Goal: Task Accomplishment & Management: Manage account settings

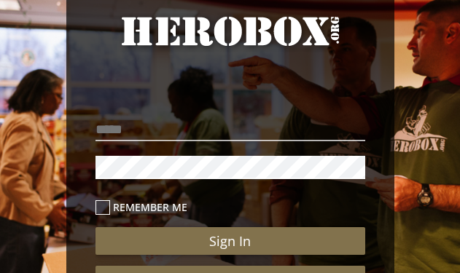
scroll to position [69, 0]
click at [122, 129] on input "email" at bounding box center [230, 129] width 270 height 23
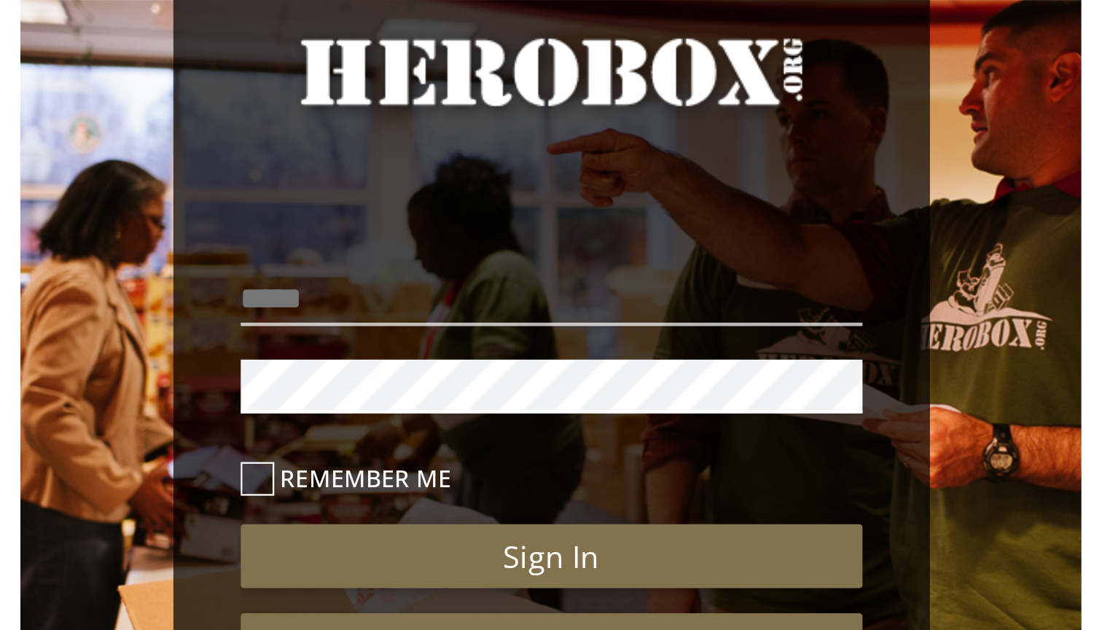
scroll to position [0, 0]
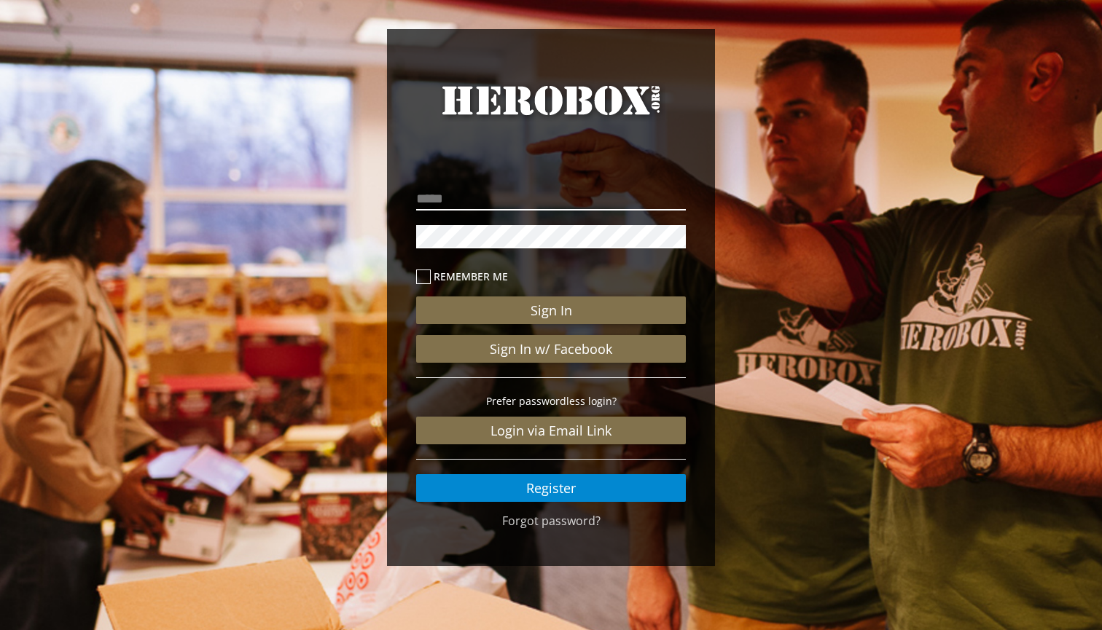
click at [641, 198] on input "email" at bounding box center [551, 198] width 270 height 23
type input "**********"
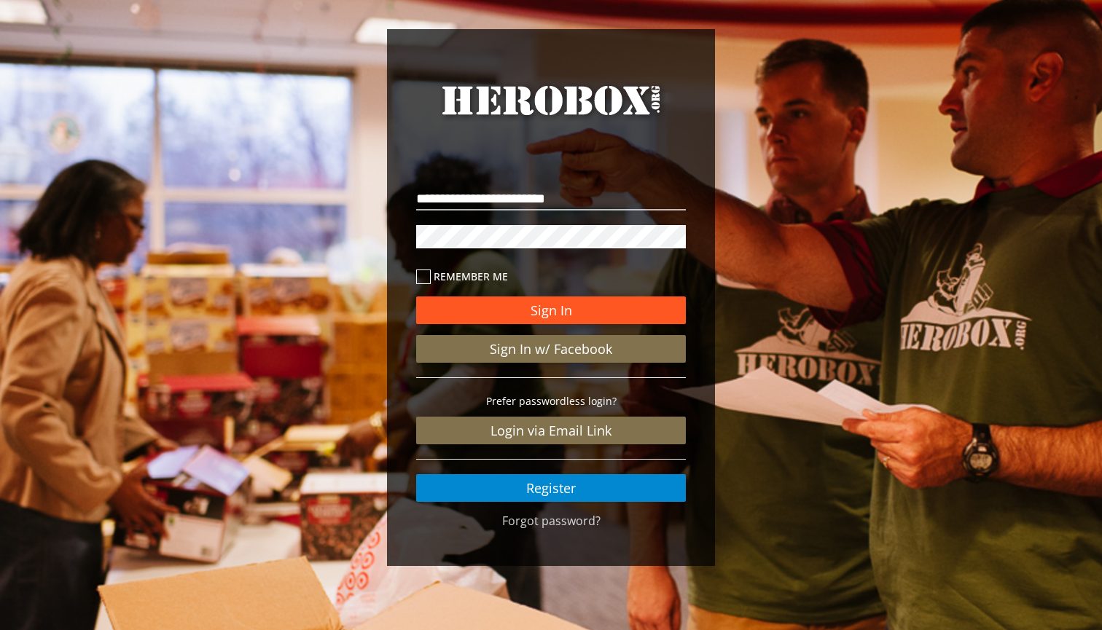
click at [560, 313] on button "Sign In" at bounding box center [551, 311] width 270 height 28
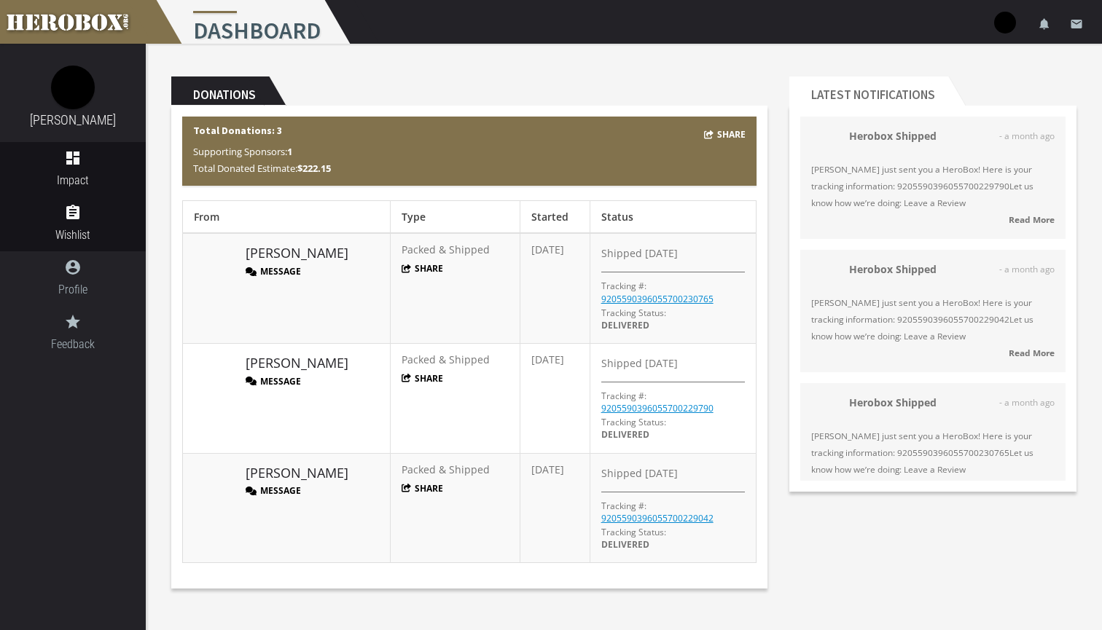
click at [87, 217] on icon "assignment" at bounding box center [73, 212] width 146 height 17
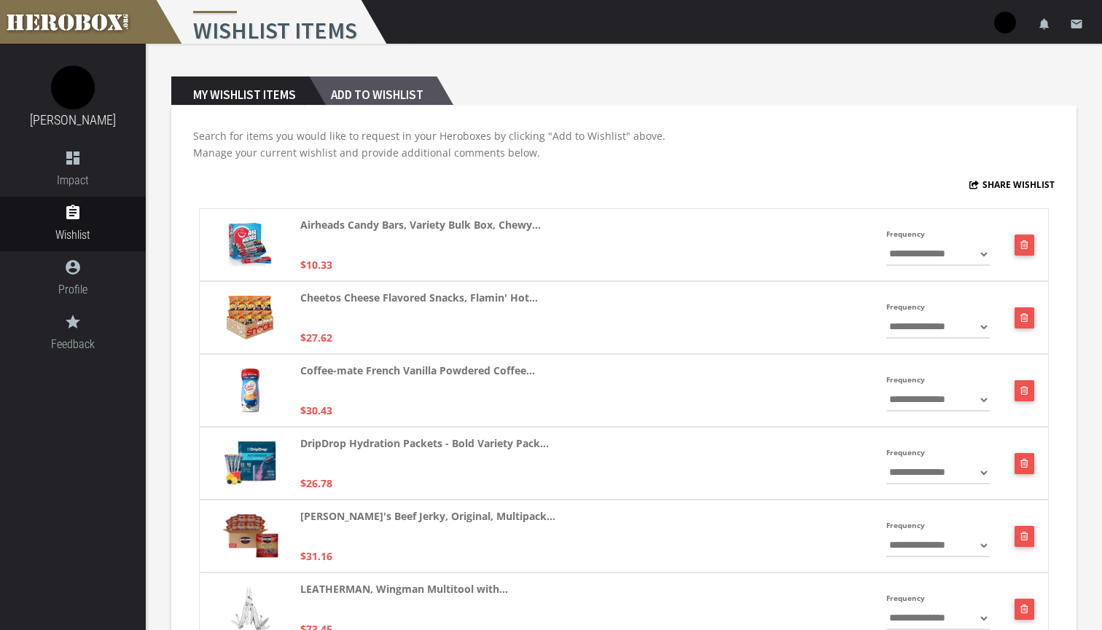
click at [407, 93] on h2 "Add to Wishlist" at bounding box center [373, 91] width 128 height 29
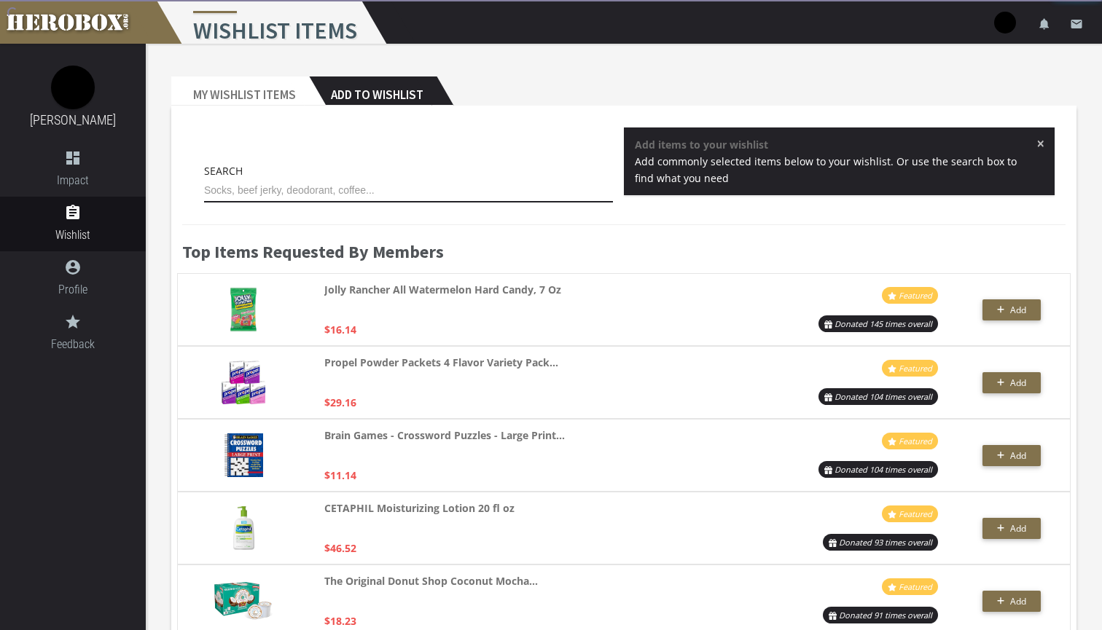
click at [295, 197] on input "text" at bounding box center [408, 190] width 409 height 23
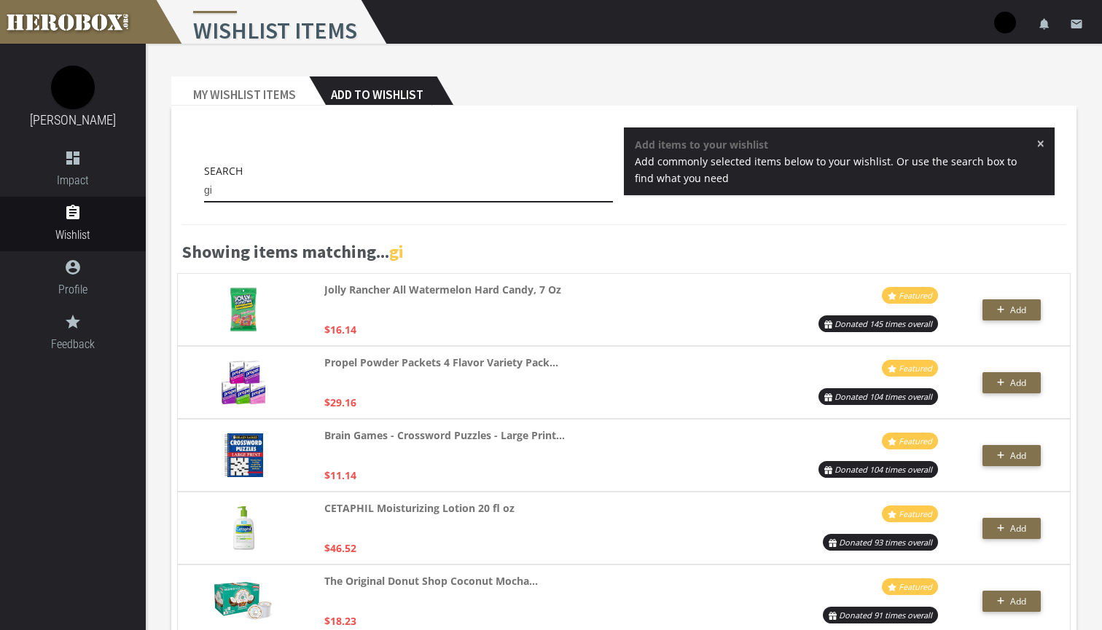
type input "g"
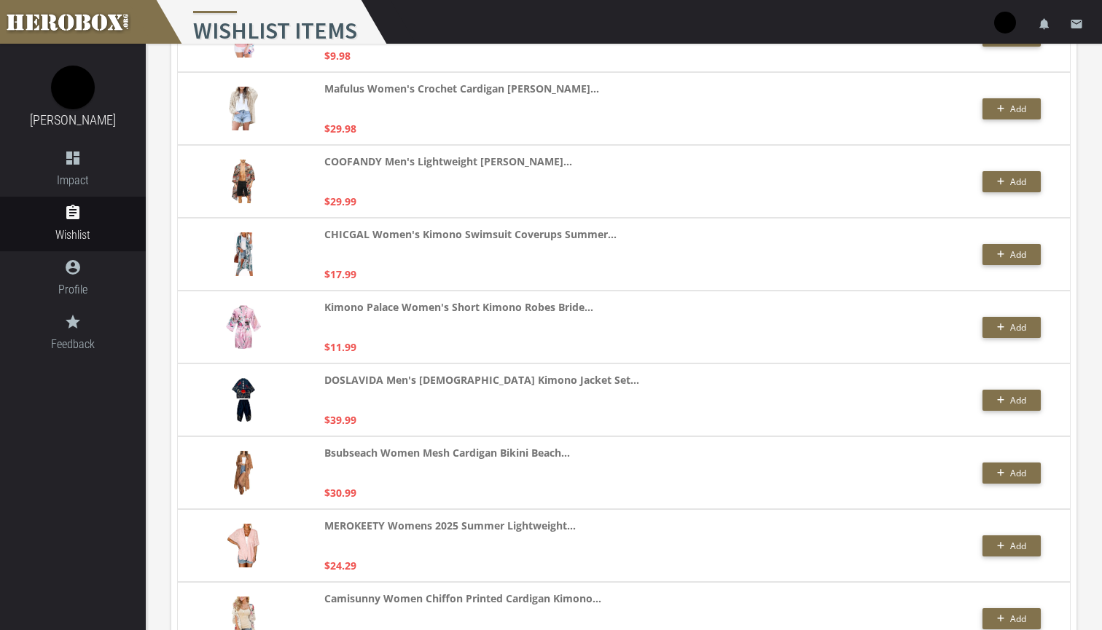
scroll to position [1076, 0]
click at [251, 402] on img at bounding box center [243, 399] width 23 height 44
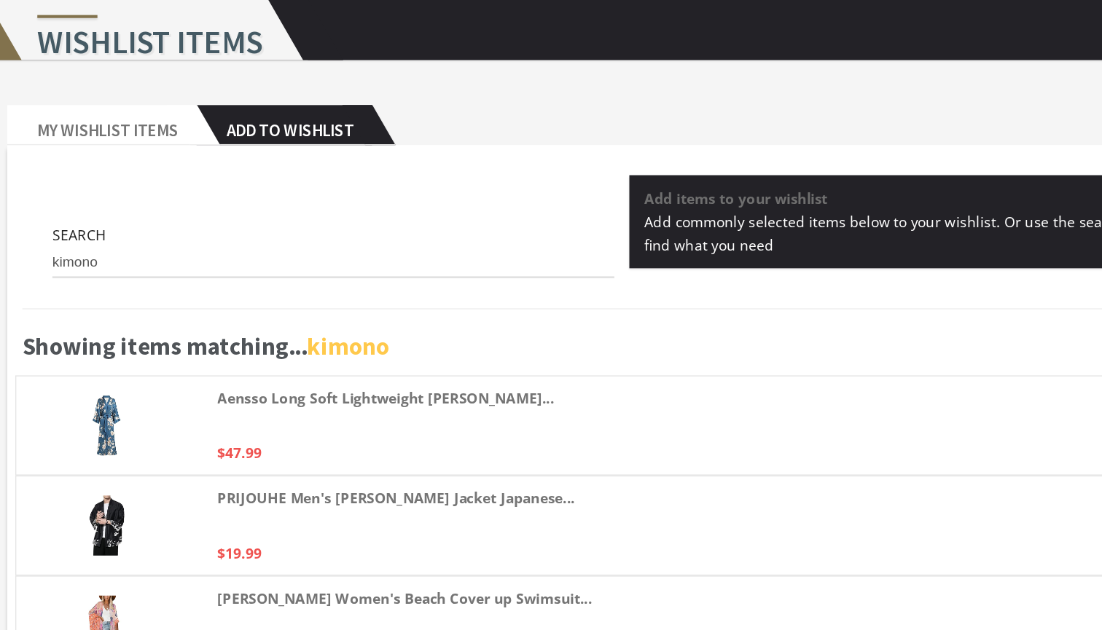
scroll to position [0, 0]
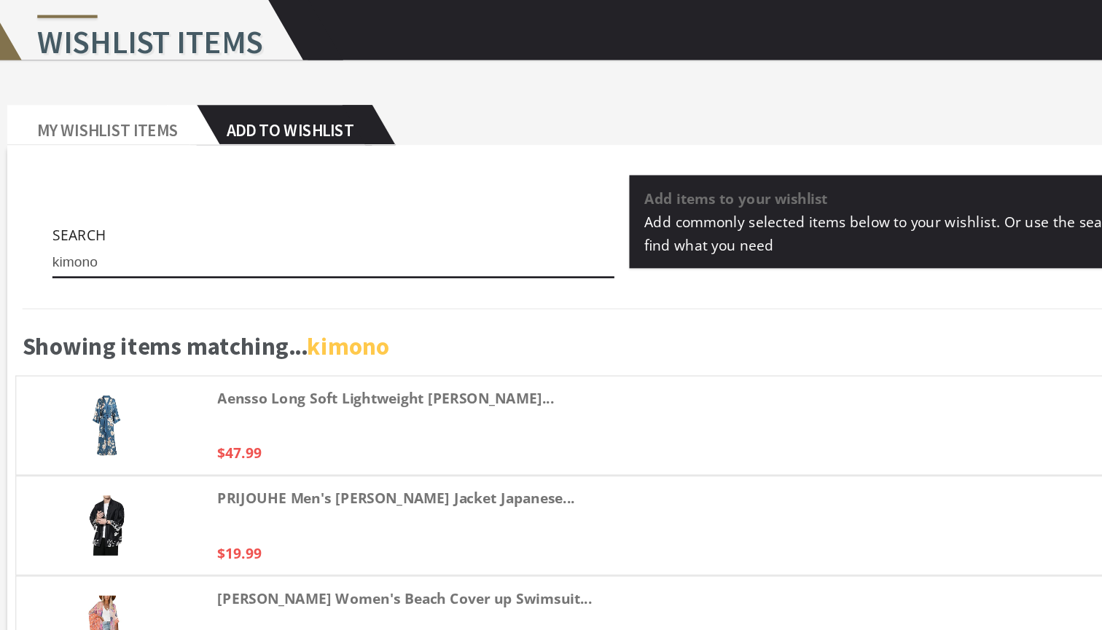
click at [204, 183] on input "kimono" at bounding box center [408, 190] width 409 height 23
click at [204, 187] on input "kimono" at bounding box center [408, 190] width 409 height 23
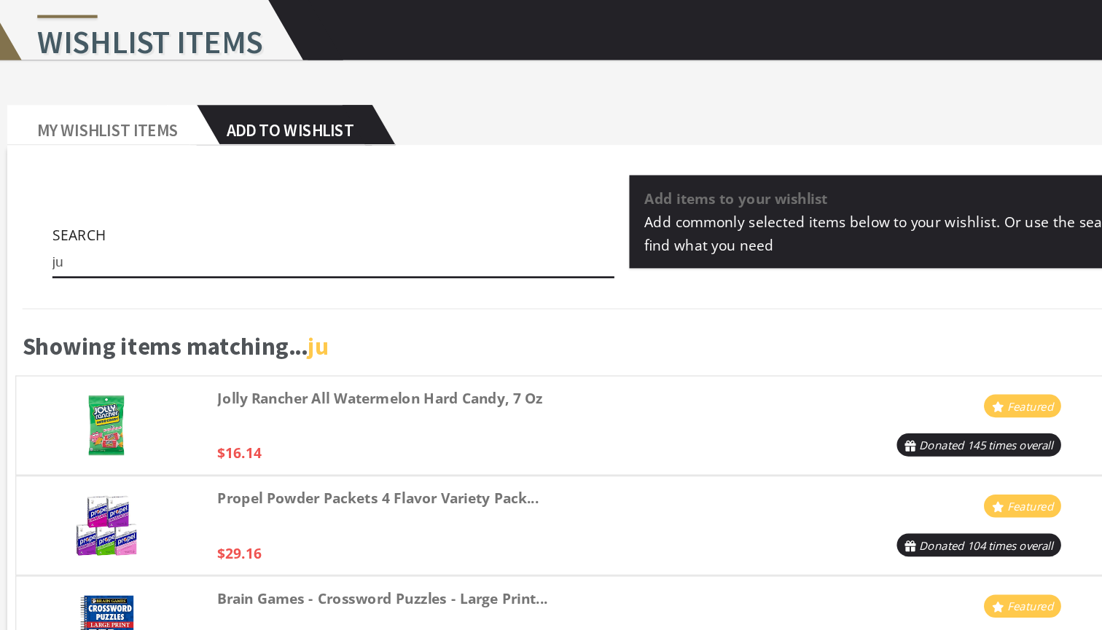
type input "j"
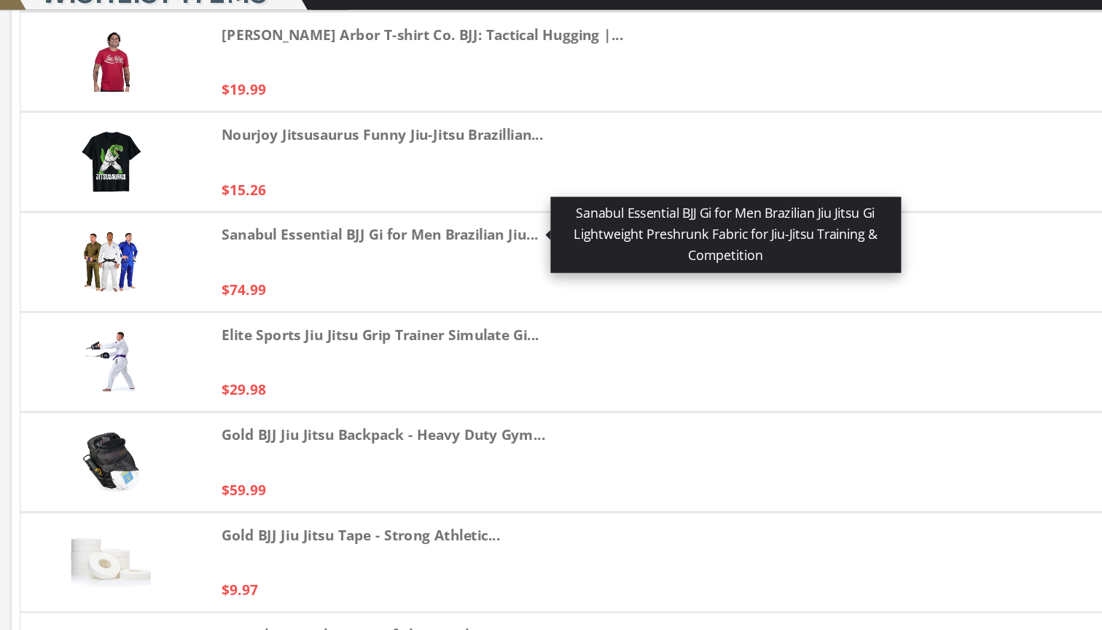
scroll to position [1291, 0]
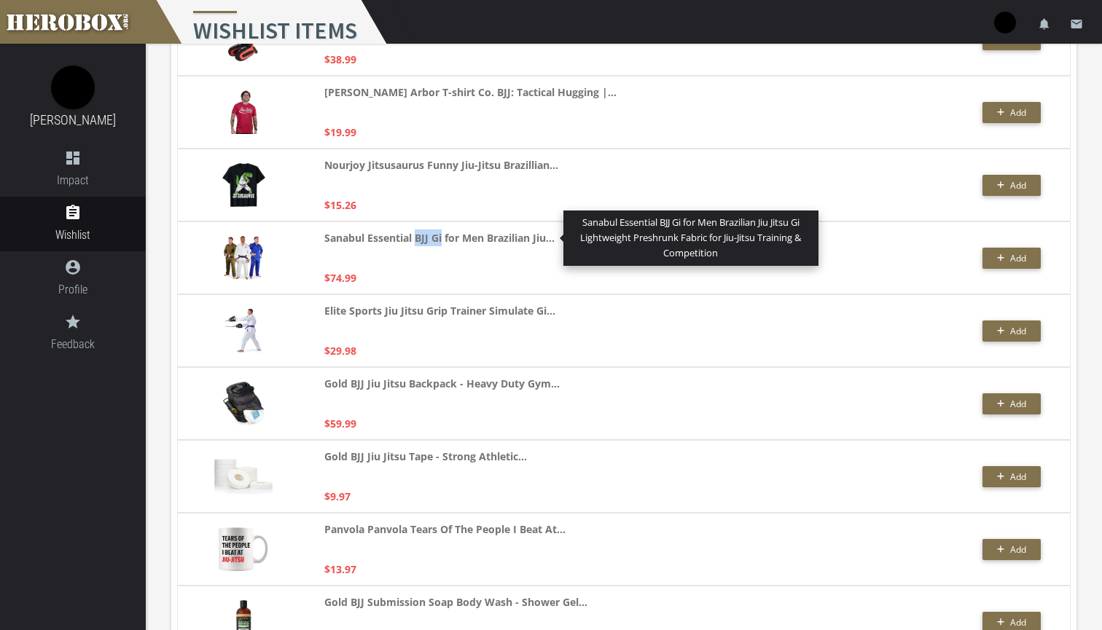
drag, startPoint x: 417, startPoint y: 240, endPoint x: 443, endPoint y: 238, distance: 26.3
click at [443, 238] on strong "Sanabul Essential BJJ Gi for Men Brazilian Jiu..." at bounding box center [439, 238] width 230 height 17
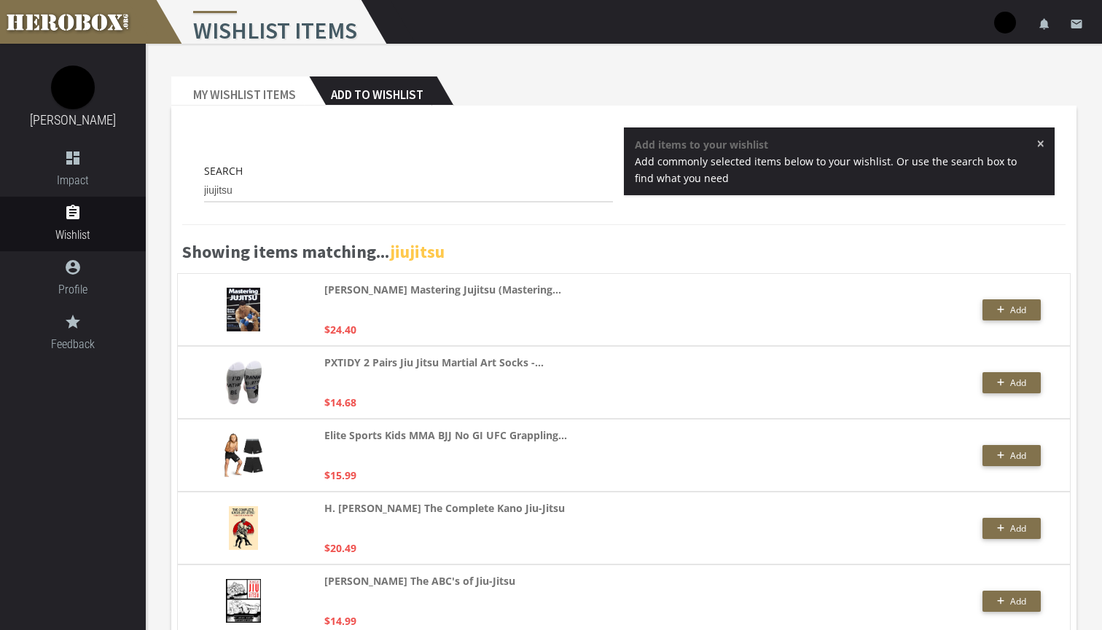
scroll to position [0, 0]
click at [341, 192] on input "jiujitsu" at bounding box center [408, 190] width 409 height 23
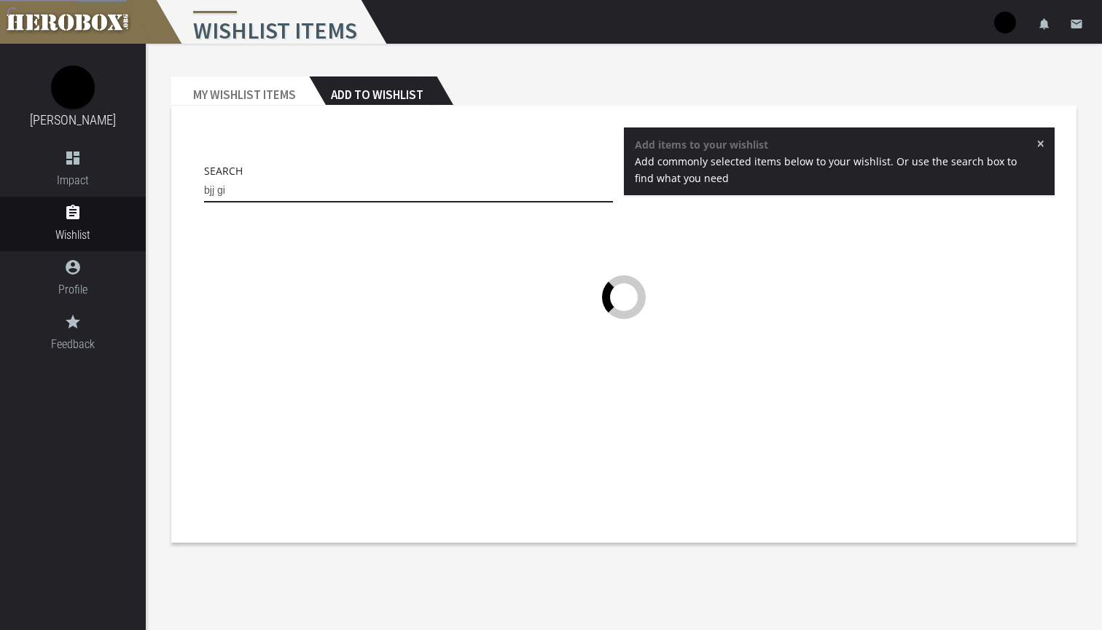
type input "bjj gi"
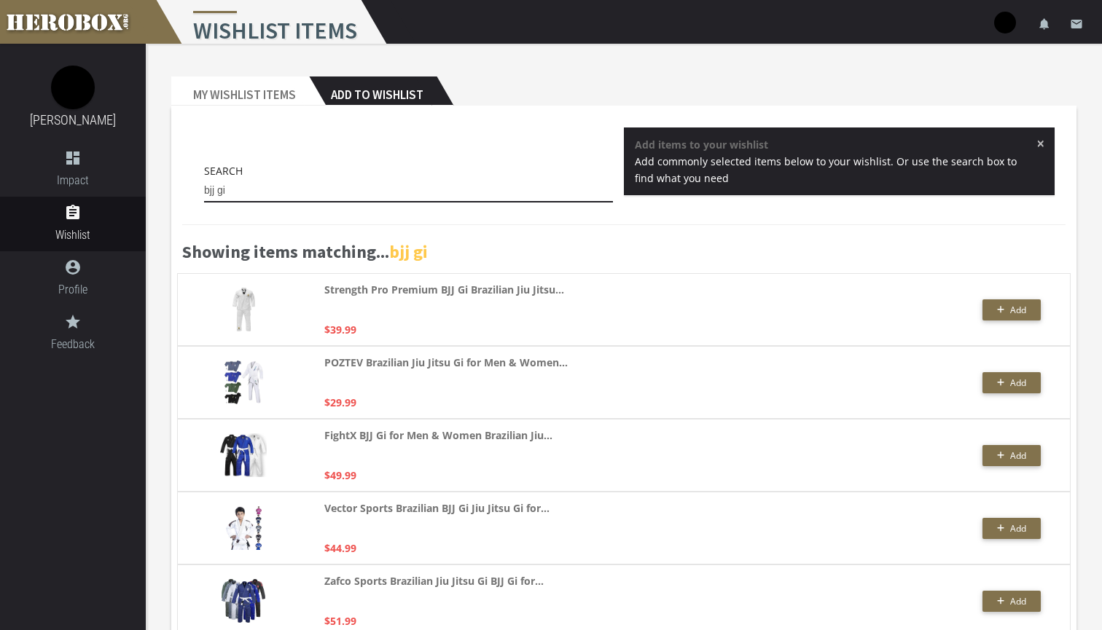
click at [286, 194] on input "bjj gi" at bounding box center [408, 190] width 409 height 23
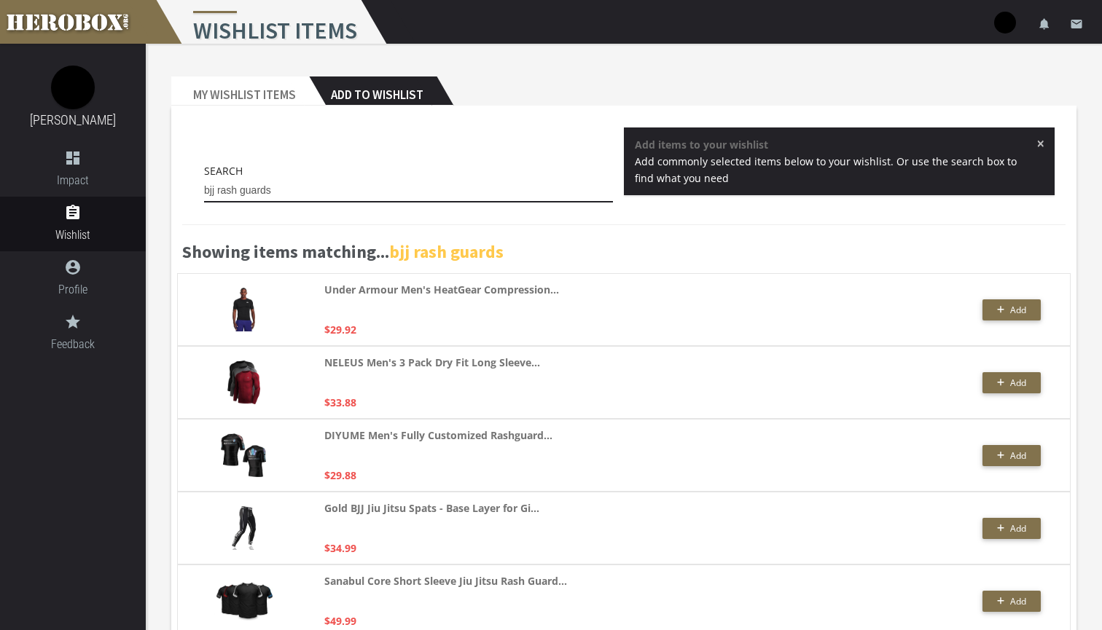
click at [219, 191] on input "bjj rash guards" at bounding box center [408, 190] width 409 height 23
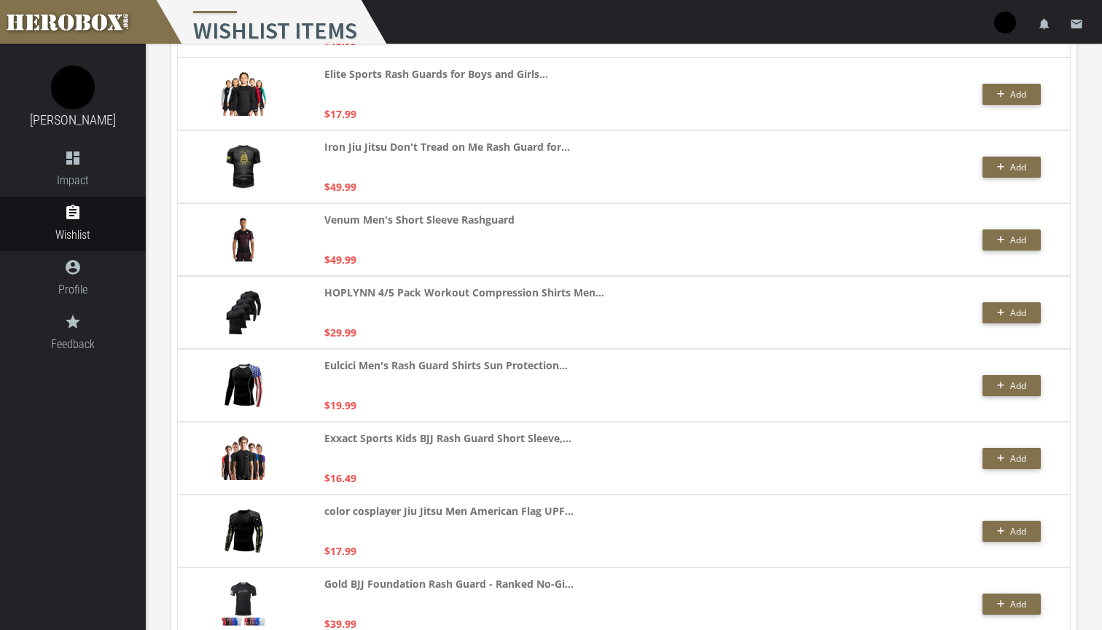
scroll to position [2247, 0]
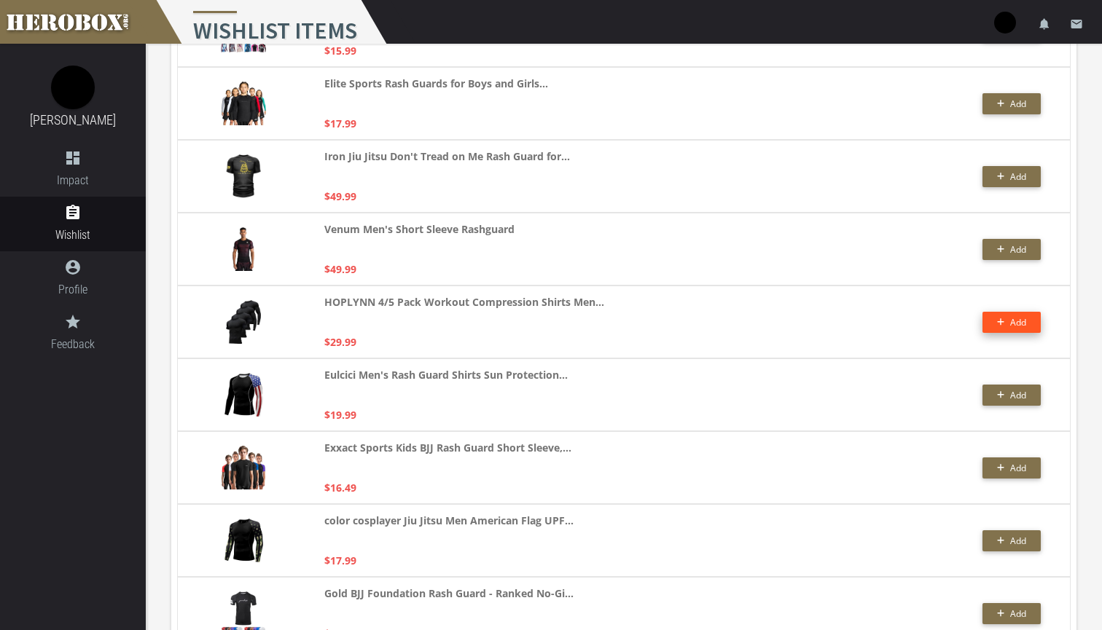
click at [641, 325] on span "Add" at bounding box center [1018, 322] width 16 height 12
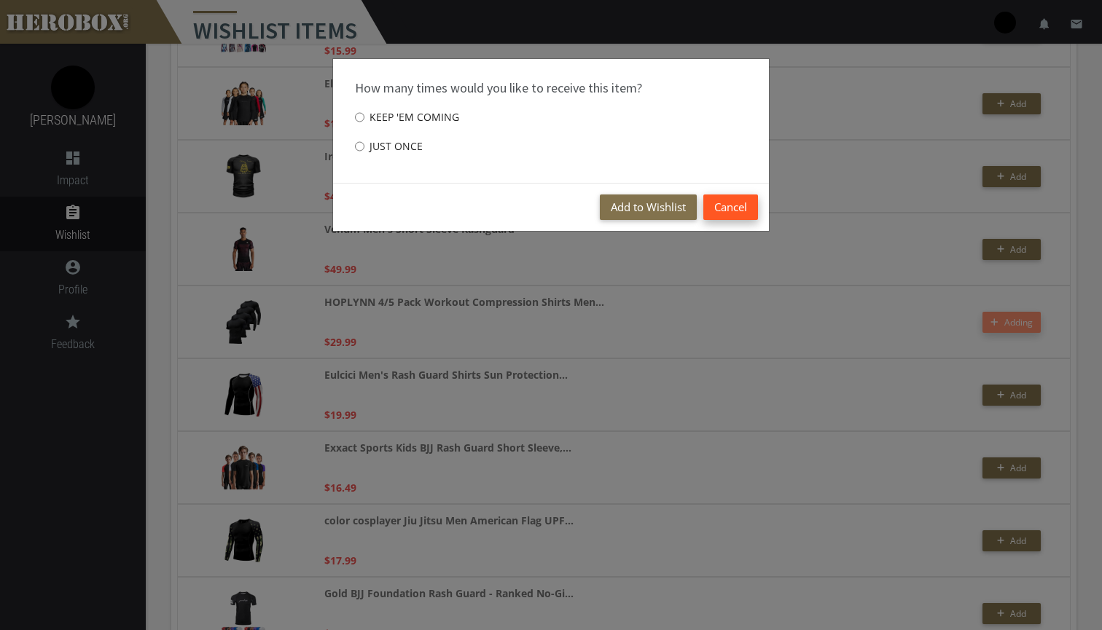
click at [641, 209] on button "Cancel" at bounding box center [730, 208] width 55 height 26
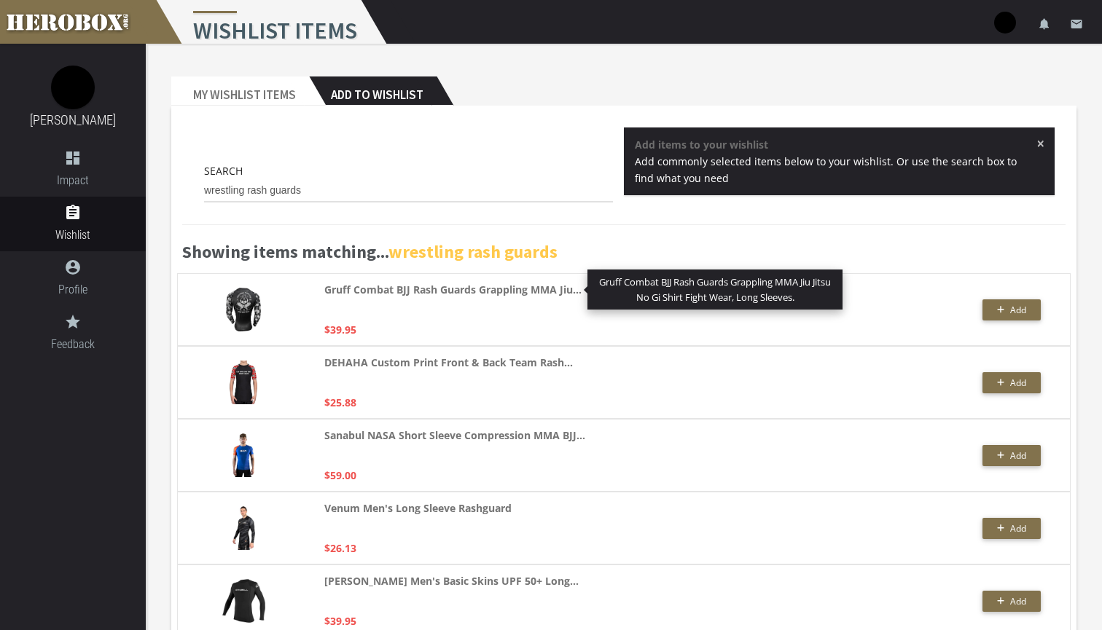
scroll to position [0, 0]
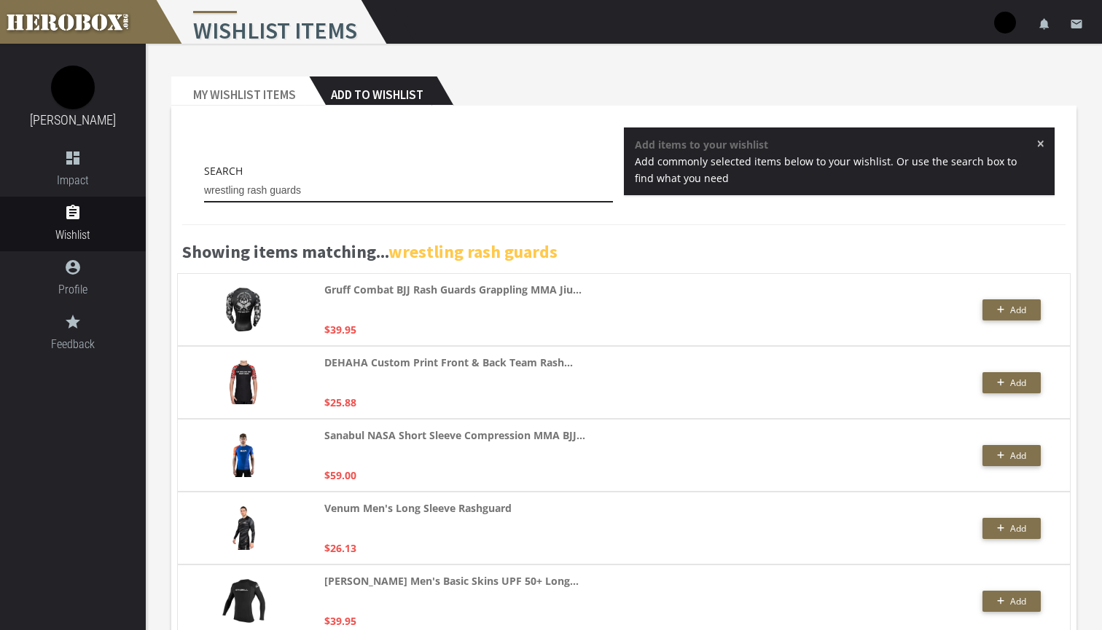
click at [332, 192] on input "wrestling rash guards" at bounding box center [408, 190] width 409 height 23
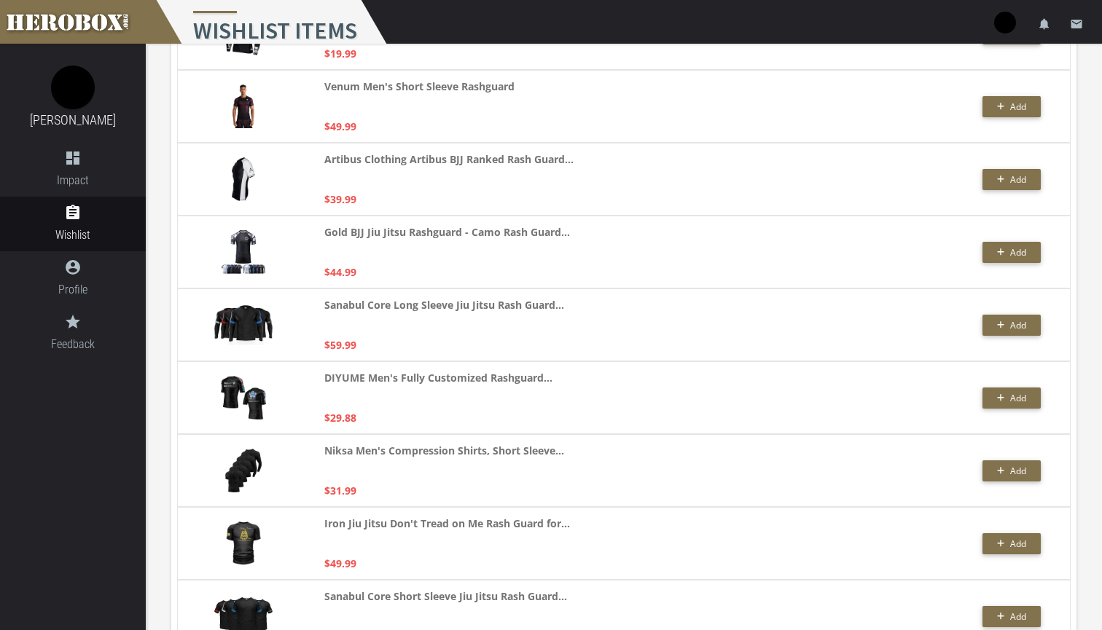
scroll to position [1592, 0]
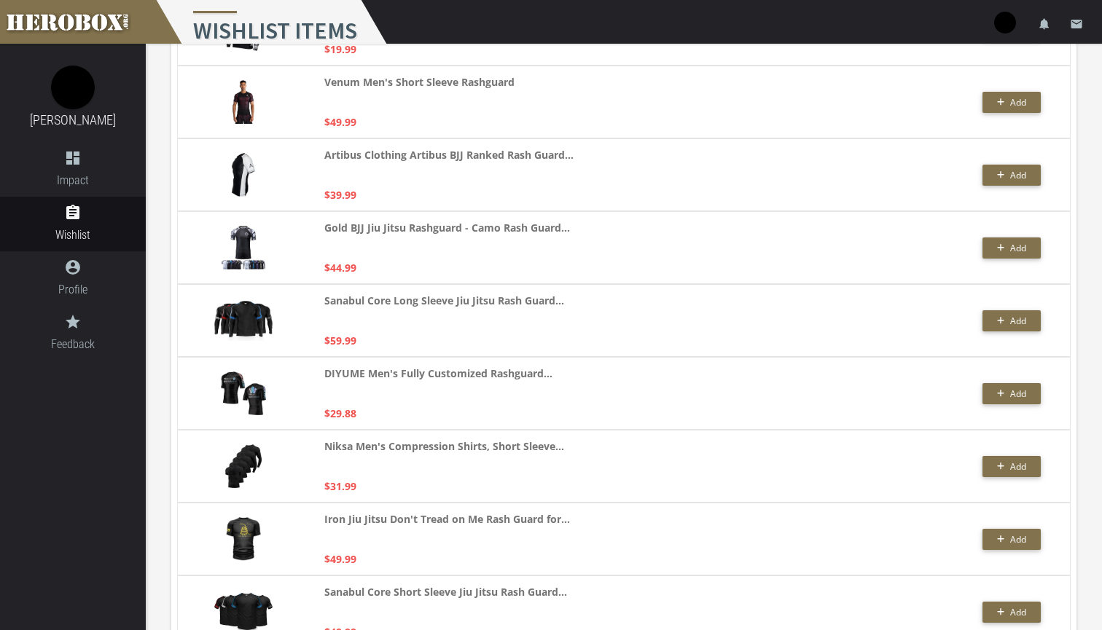
type input "wrestling rash guards pack"
click at [255, 473] on img at bounding box center [243, 467] width 36 height 44
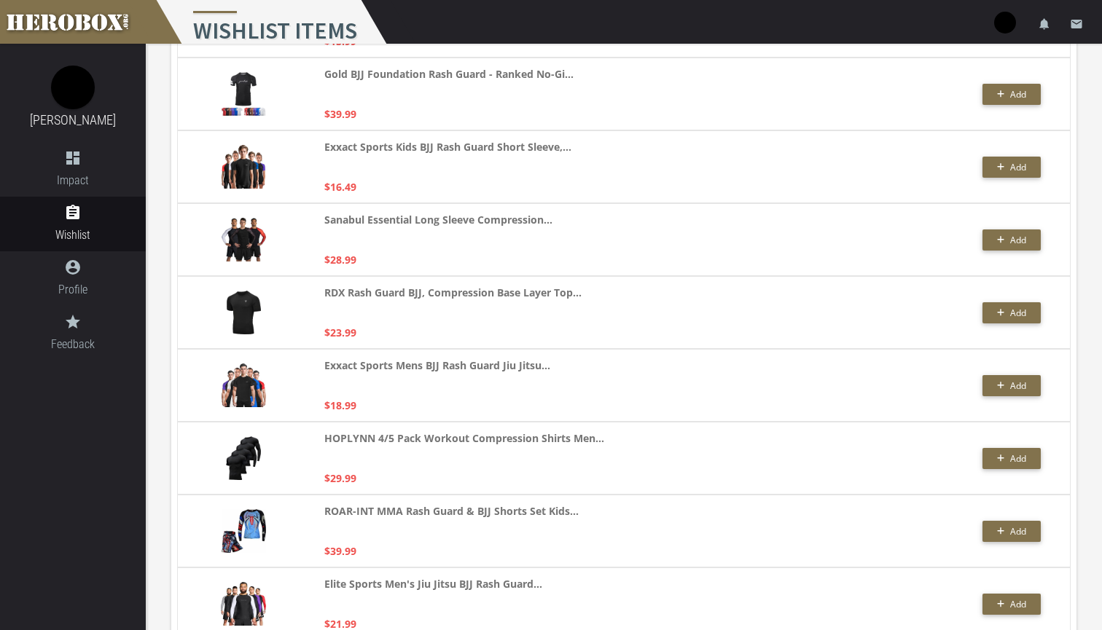
scroll to position [2767, 0]
click at [641, 458] on icon "button" at bounding box center [1000, 458] width 7 height 7
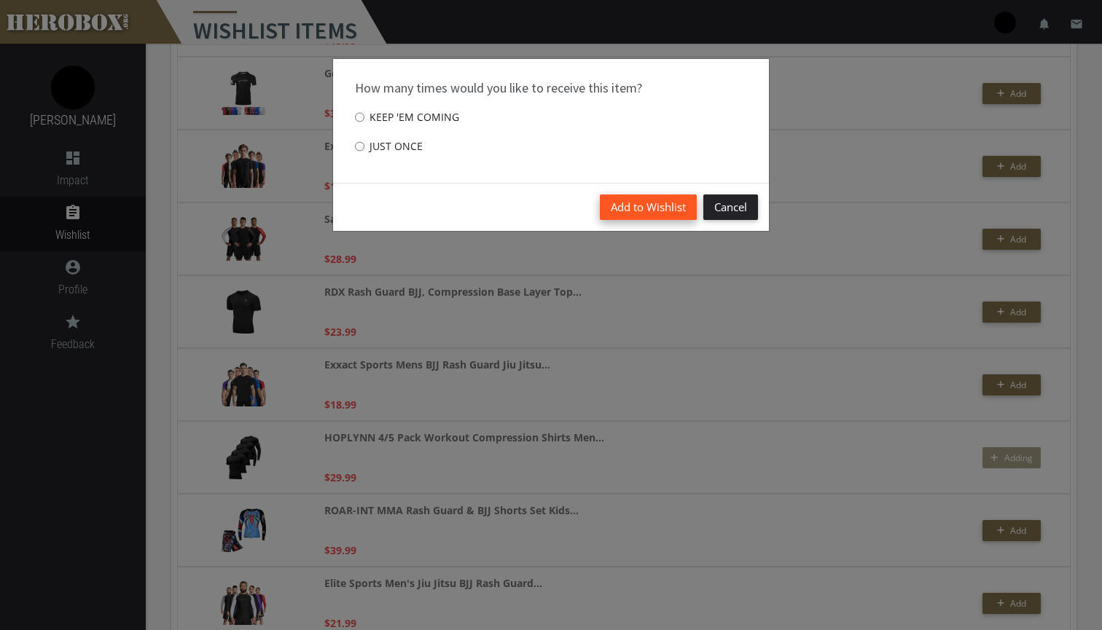
click at [641, 209] on button "Add to Wishlist" at bounding box center [648, 208] width 97 height 26
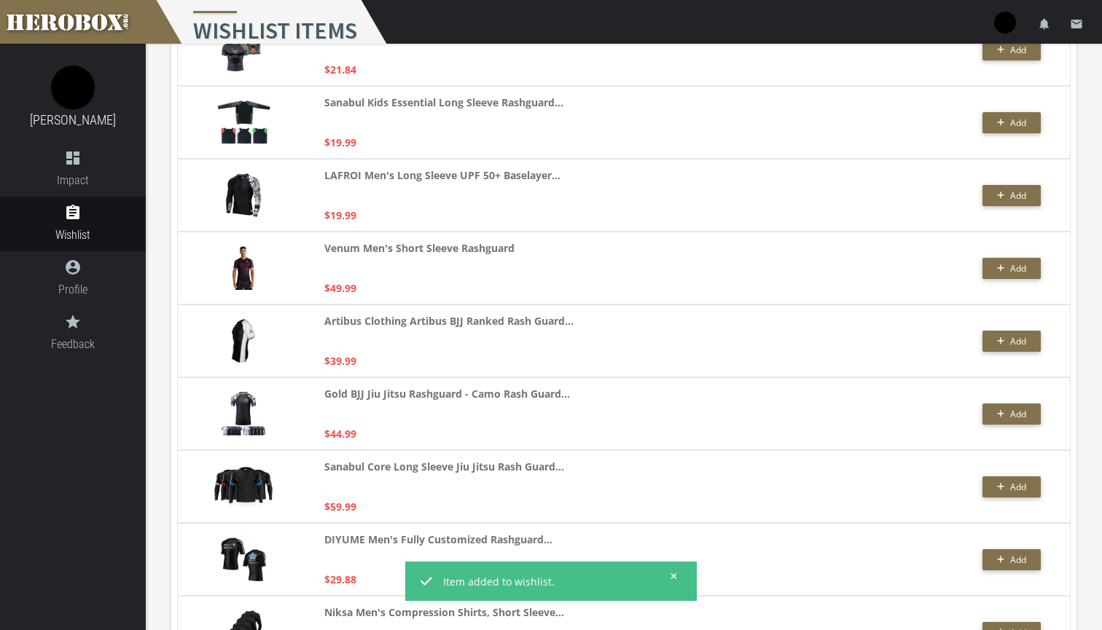
scroll to position [721, 0]
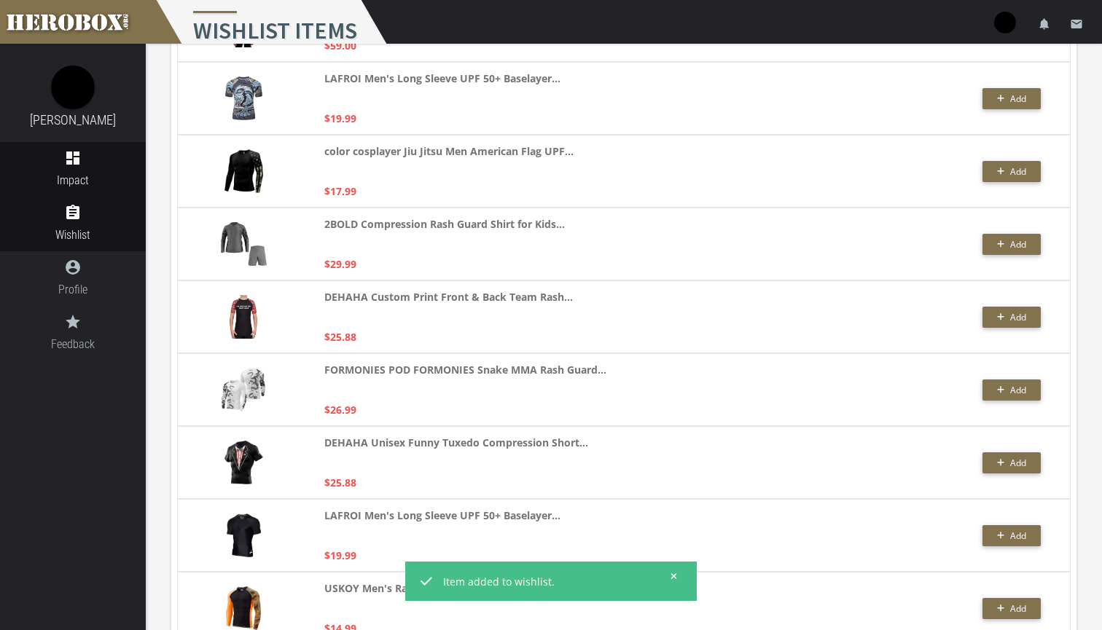
click at [82, 154] on icon "dashboard" at bounding box center [73, 157] width 146 height 17
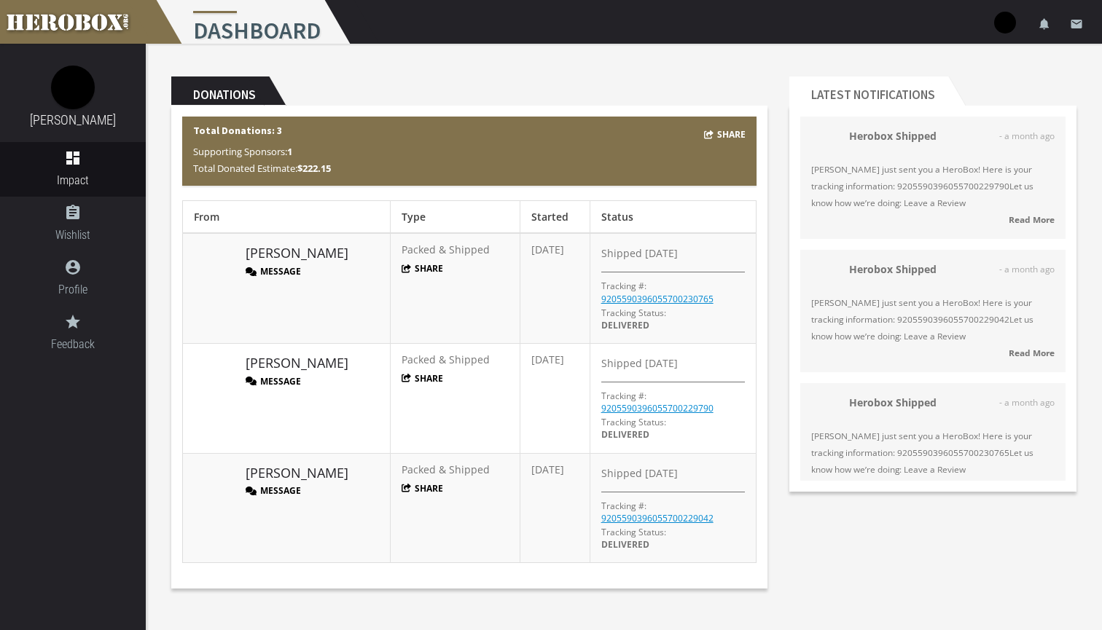
click at [641, 137] on button "Share" at bounding box center [725, 134] width 42 height 17
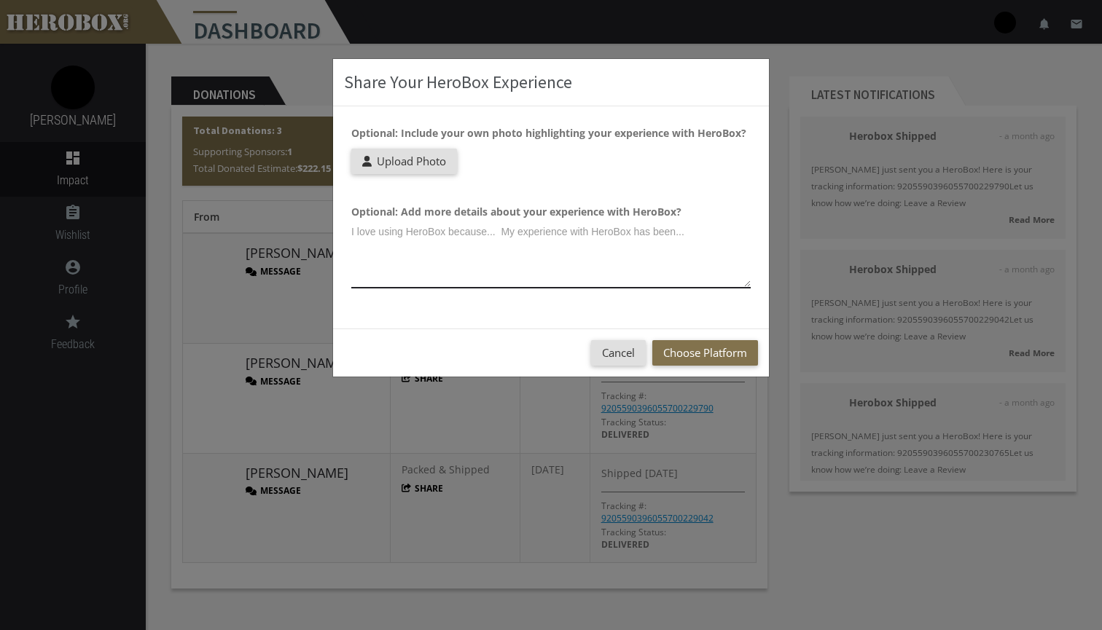
click at [641, 275] on textarea at bounding box center [550, 254] width 399 height 69
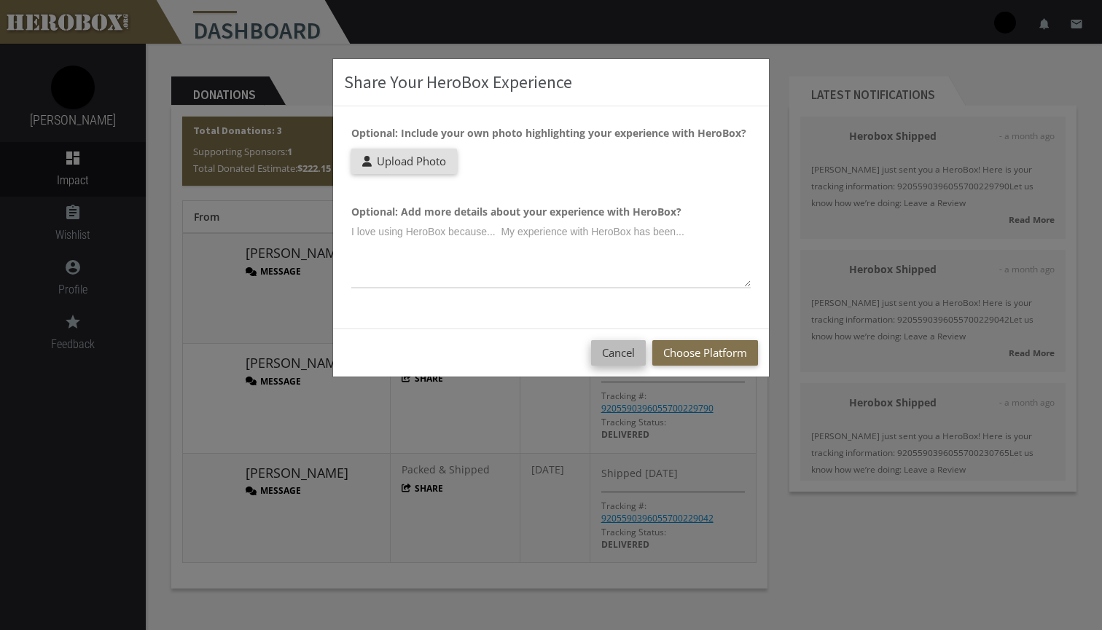
click at [612, 360] on button "Cancel" at bounding box center [618, 353] width 55 height 26
